Goal: Answer question/provide support: Share knowledge or assist other users

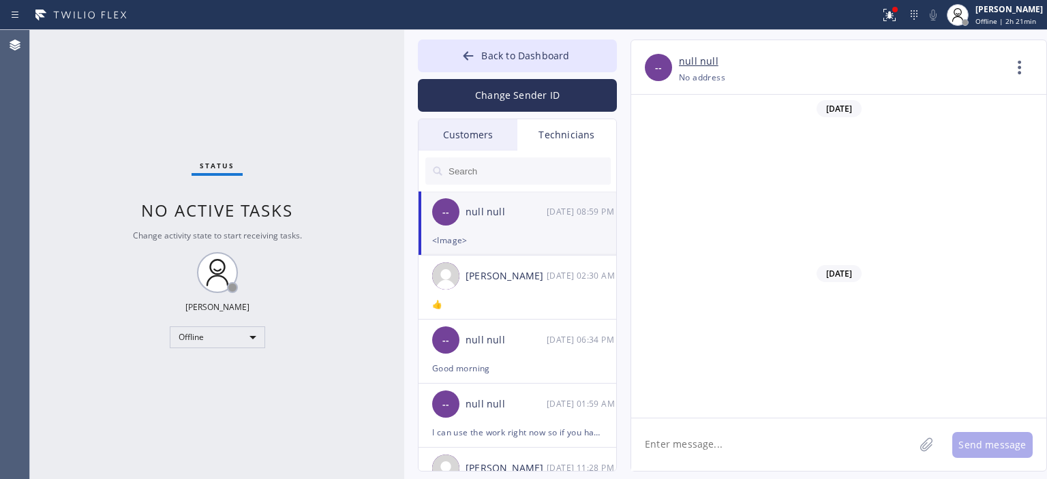
scroll to position [5797, 0]
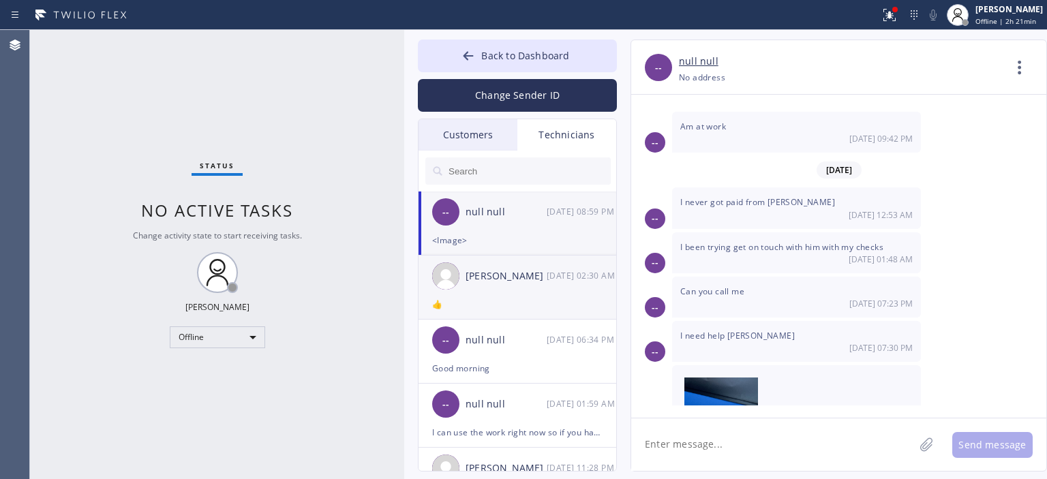
click at [500, 294] on div "[PERSON_NAME] [DATE] 02:30 AM" at bounding box center [518, 276] width 199 height 41
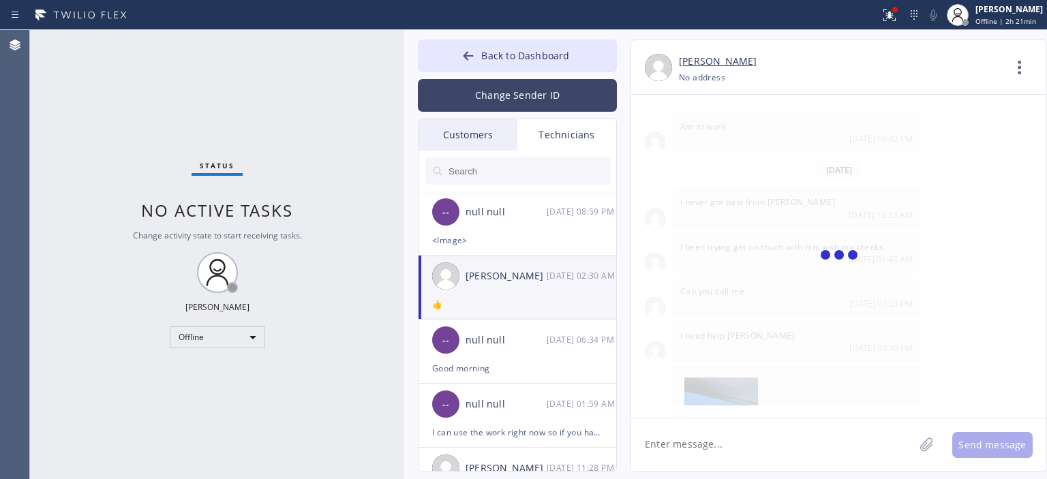
click at [520, 95] on button "Change Sender ID" at bounding box center [517, 95] width 199 height 33
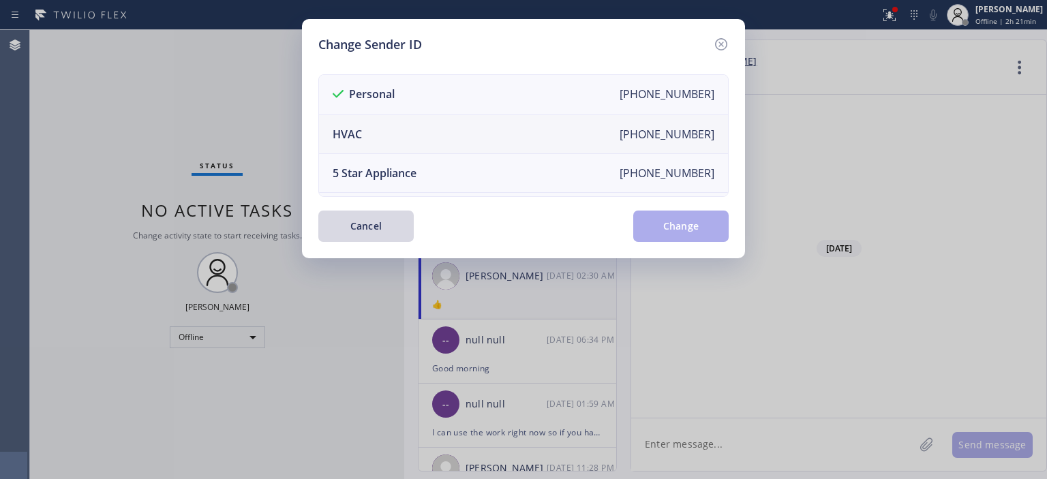
scroll to position [117, 0]
click at [455, 166] on li "Air Duct Cleaning [PHONE_NUMBER]" at bounding box center [523, 173] width 409 height 39
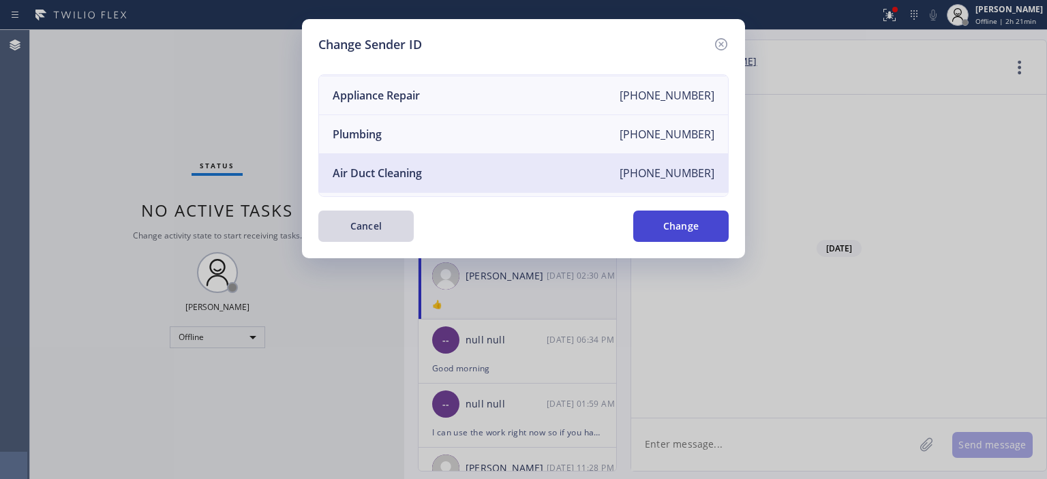
click at [695, 237] on button "Change" at bounding box center [680, 226] width 95 height 31
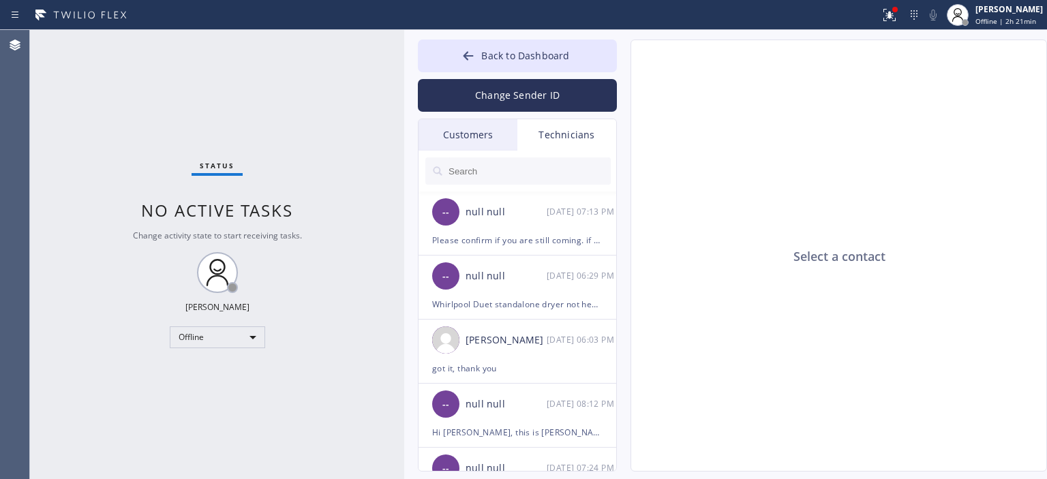
click at [480, 136] on div "Customers" at bounding box center [468, 134] width 99 height 31
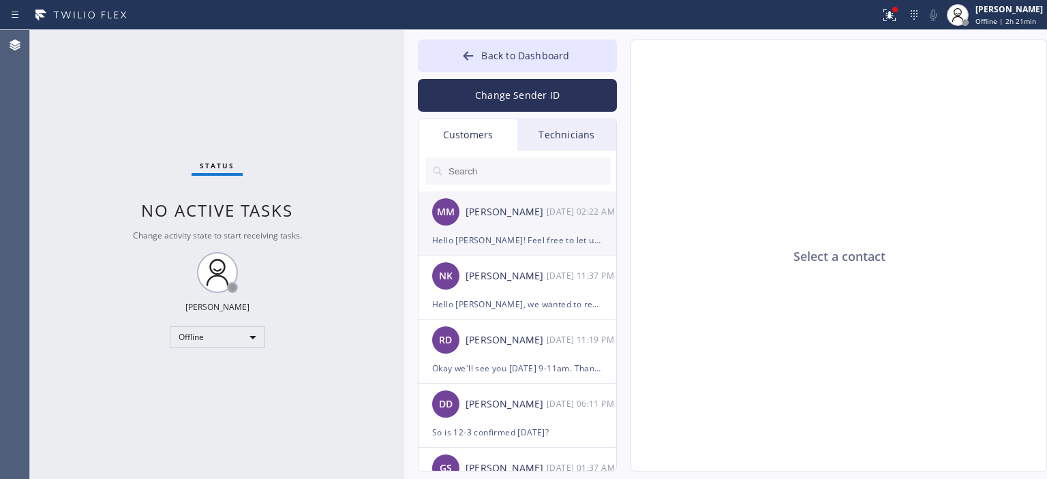
click at [538, 214] on div "[PERSON_NAME]" at bounding box center [506, 213] width 81 height 16
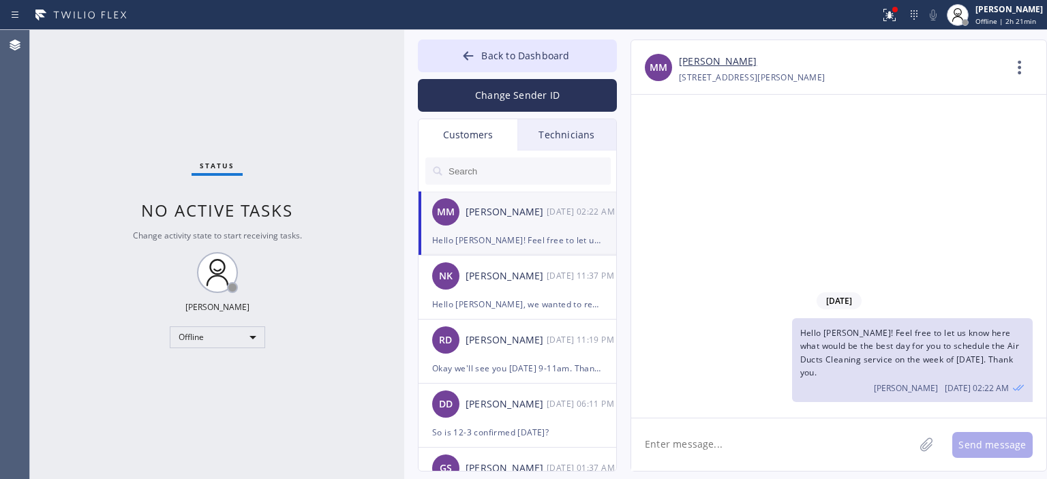
scroll to position [31, 0]
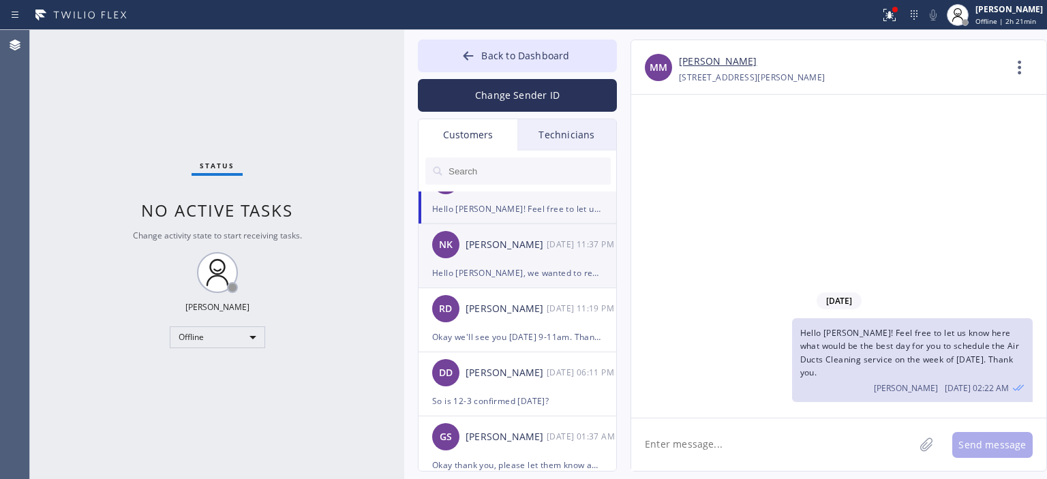
click at [540, 258] on div "[PERSON_NAME] [DATE] 11:37 PM" at bounding box center [518, 244] width 199 height 41
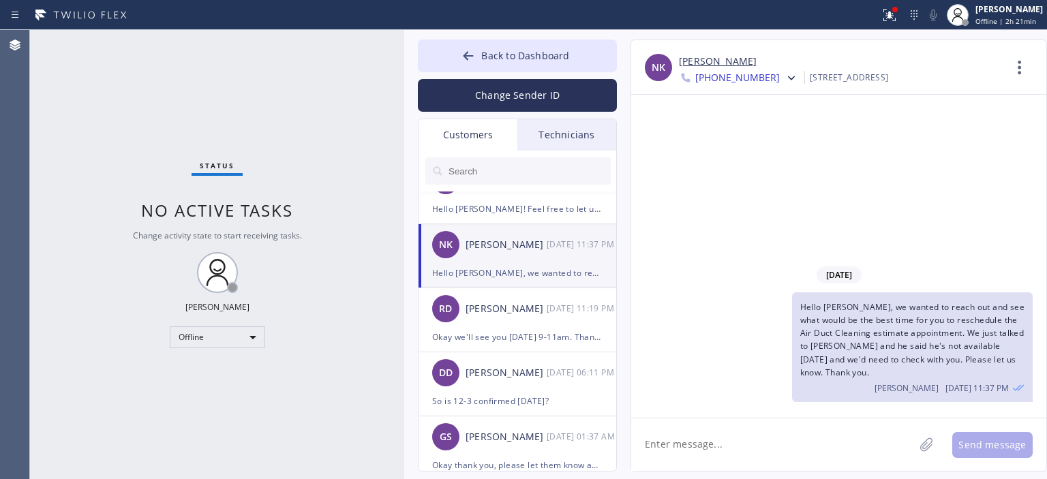
scroll to position [72, 0]
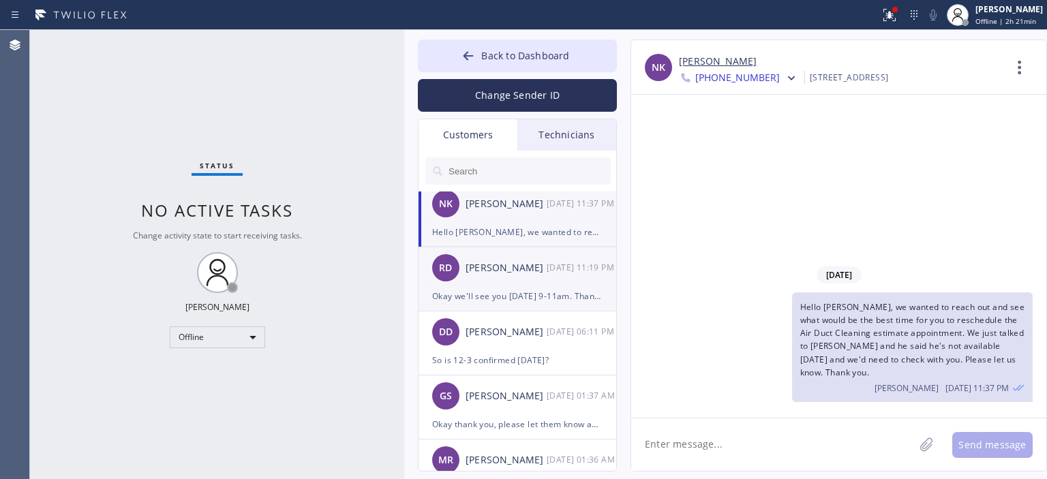
click at [528, 265] on div "[PERSON_NAME]" at bounding box center [506, 268] width 81 height 16
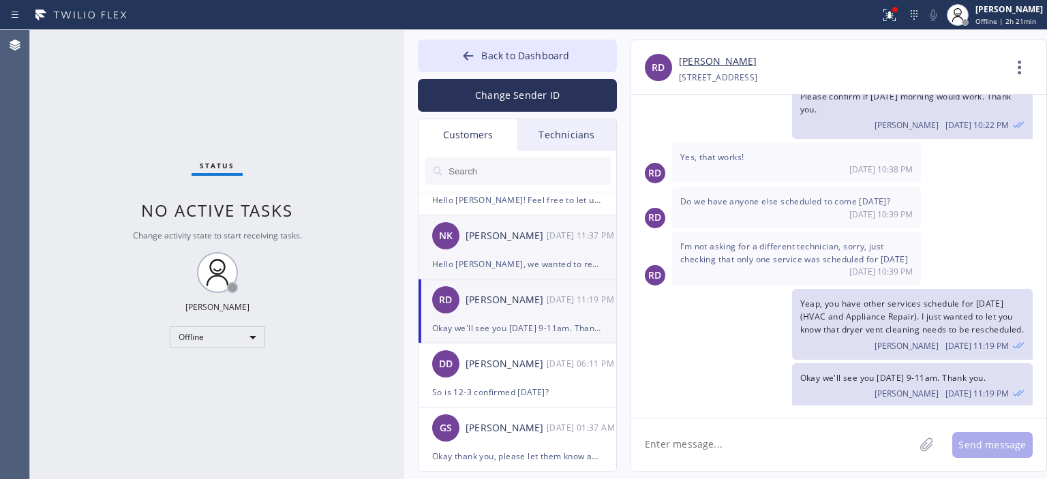
scroll to position [40, 0]
click at [534, 230] on div "[PERSON_NAME]" at bounding box center [506, 237] width 81 height 16
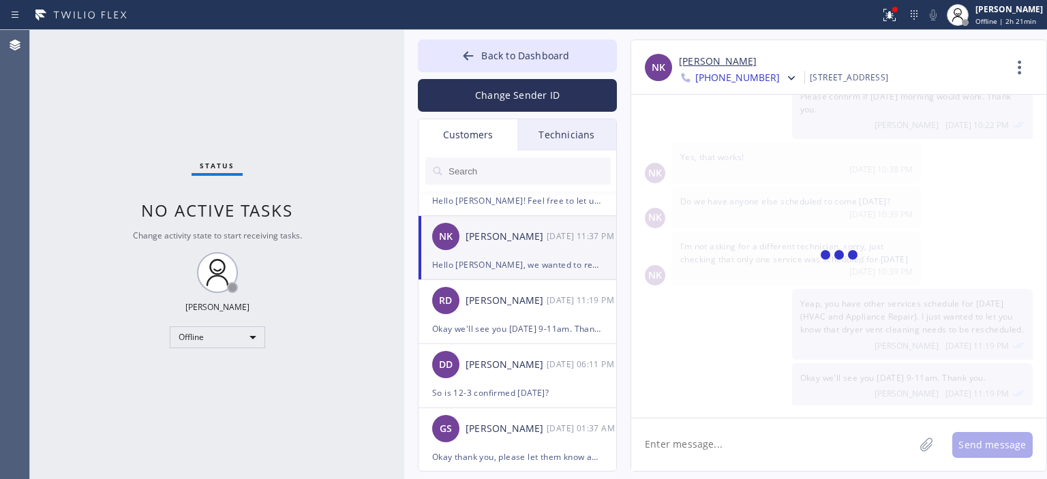
scroll to position [0, 0]
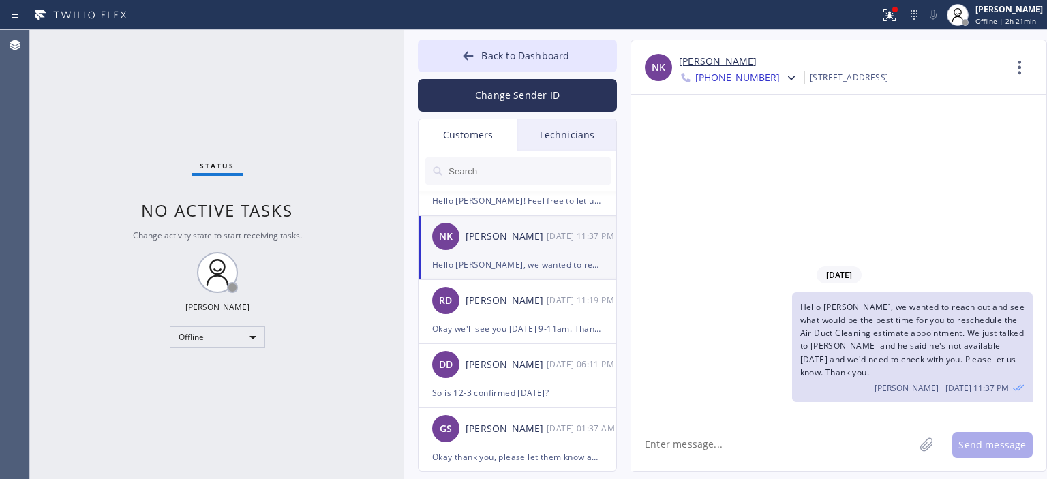
click at [706, 63] on link "[PERSON_NAME]" at bounding box center [718, 62] width 78 height 16
